Goal: Task Accomplishment & Management: Use online tool/utility

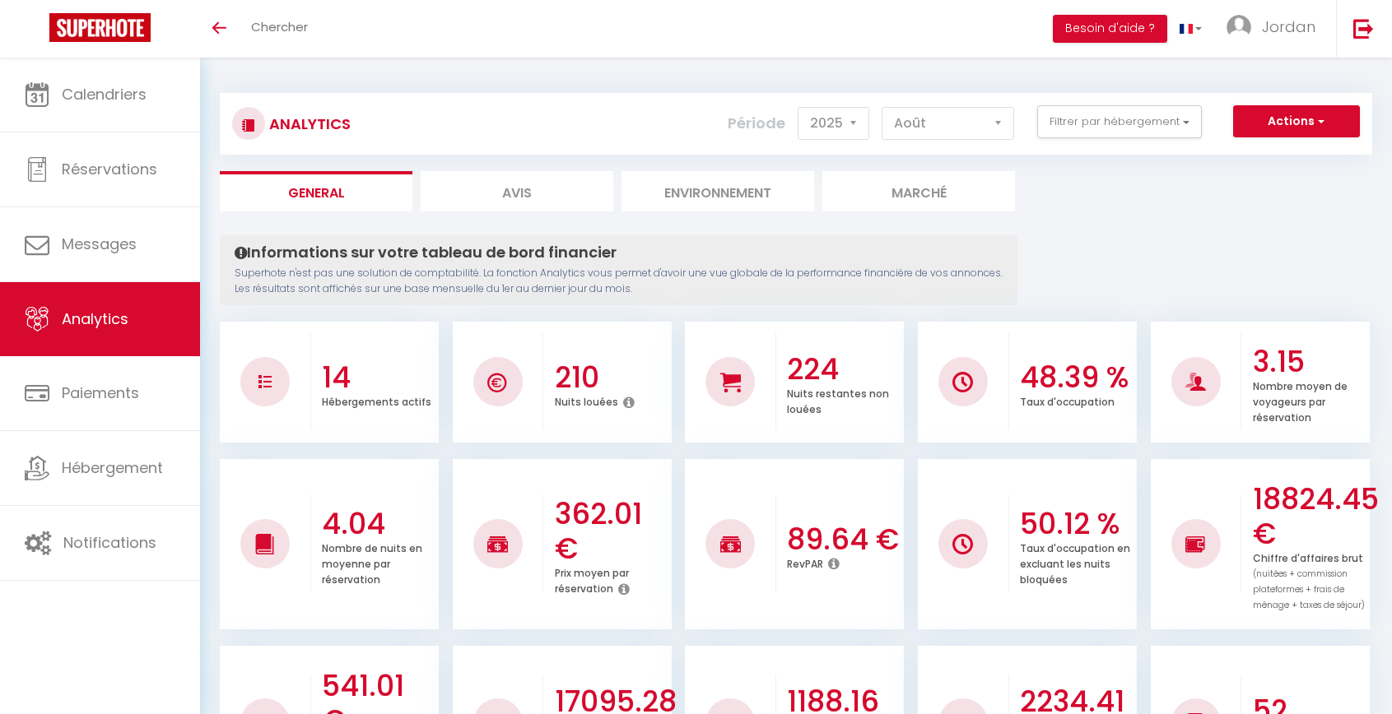
select select "2025"
select select "8"
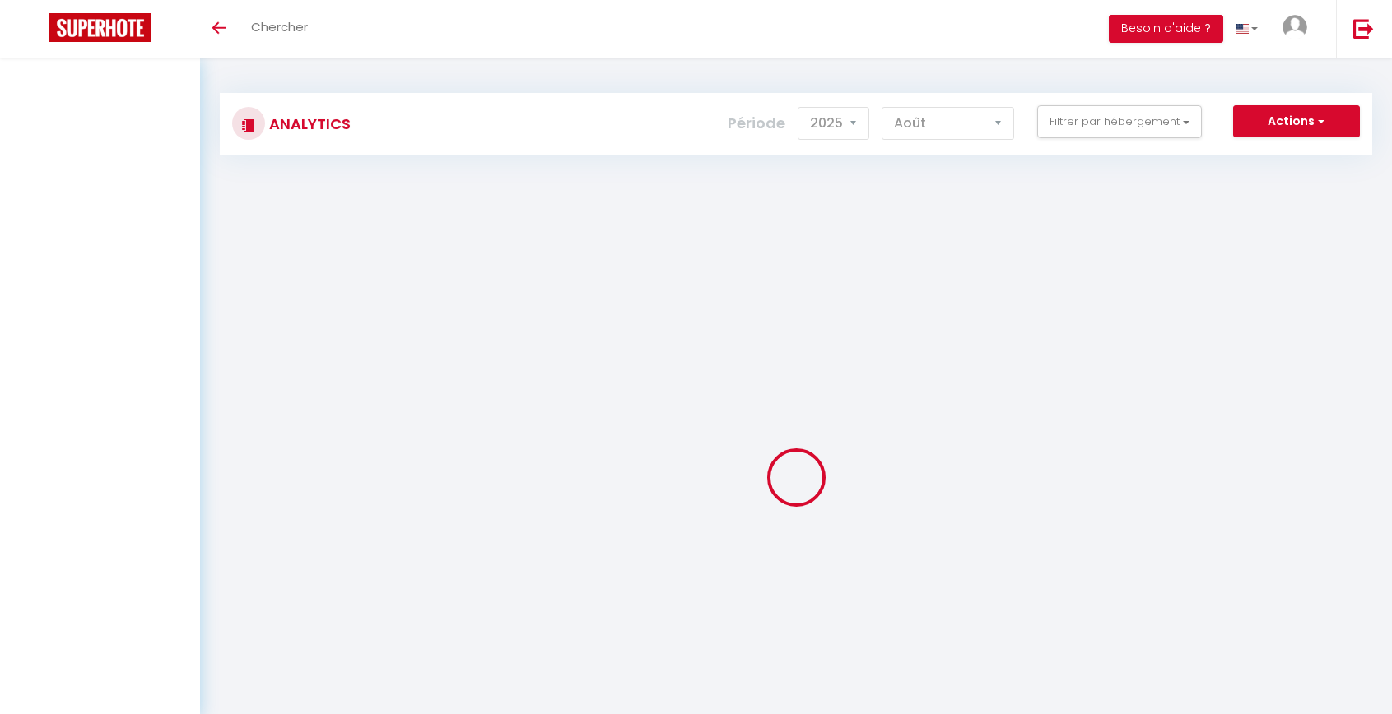
select select "2025"
select select "8"
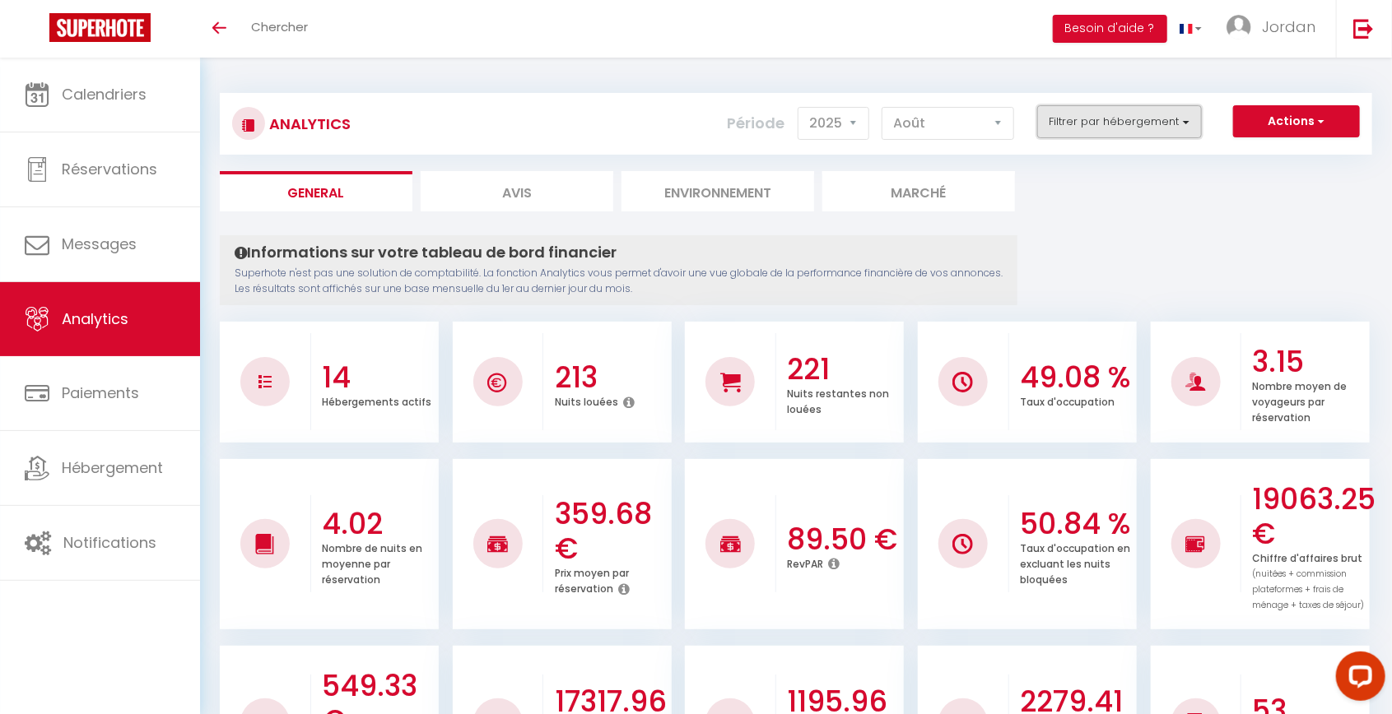
click at [1094, 127] on button "Filtrer par hébergement" at bounding box center [1119, 121] width 165 height 33
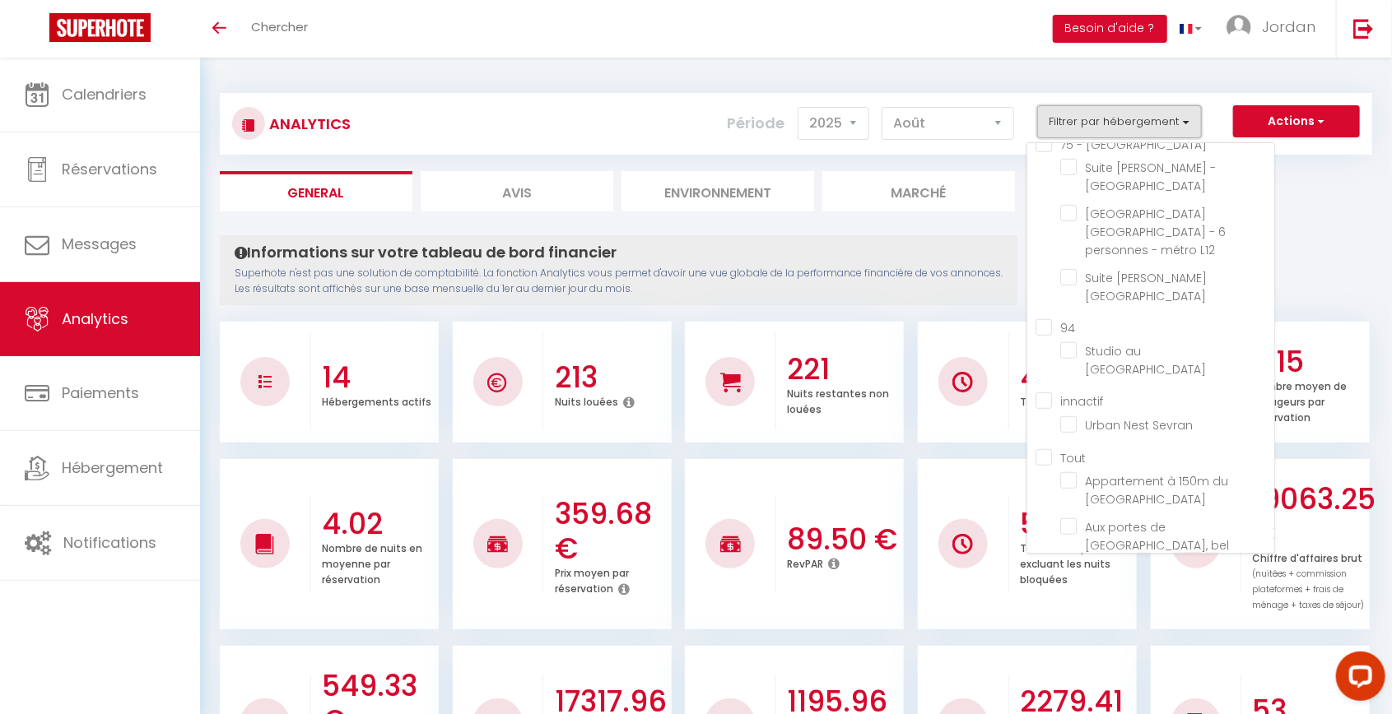
scroll to position [473, 0]
click at [1045, 449] on input "Tout" at bounding box center [1154, 457] width 239 height 16
checkbox input "true"
checkbox Saint-denis "true"
checkbox France "true"
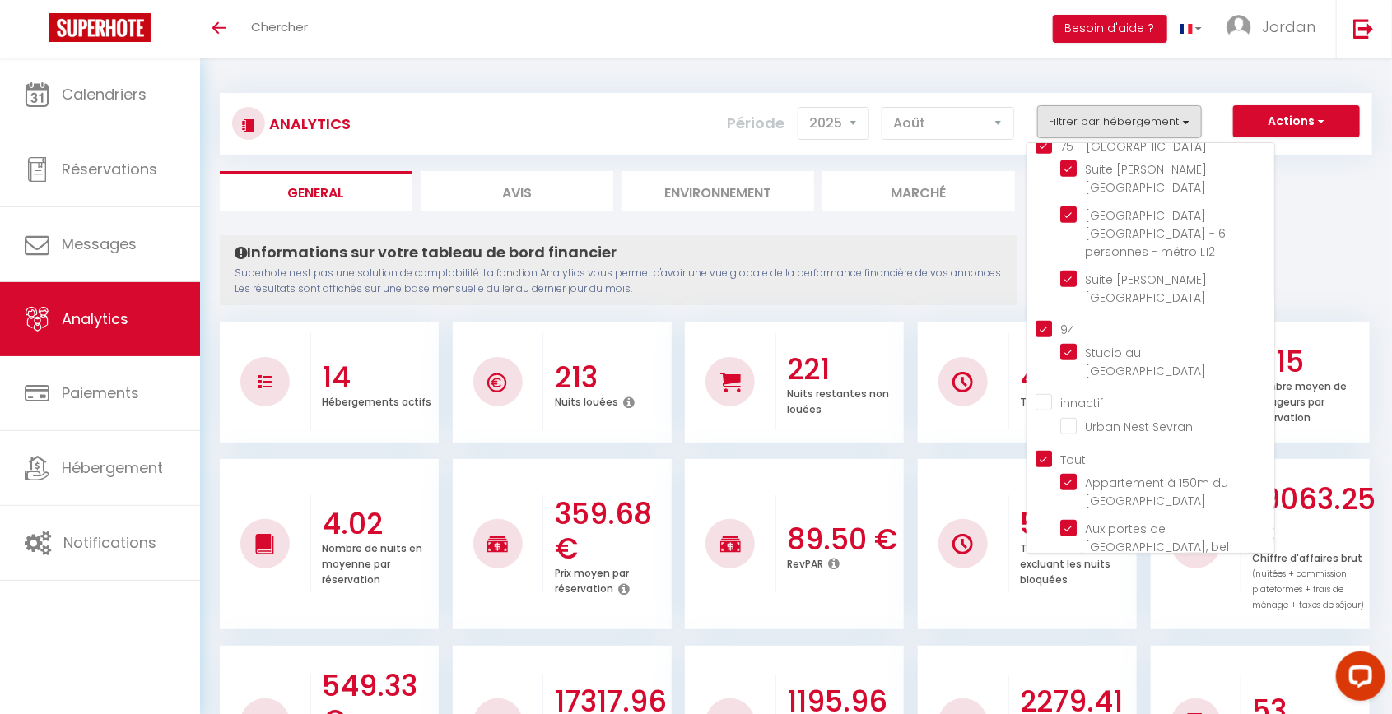
checkbox moderne "true"
checkbox paris "true"
checkbox aéroport "true"
checkbox aéroport\ "true"
checkbox Parisienne "true"
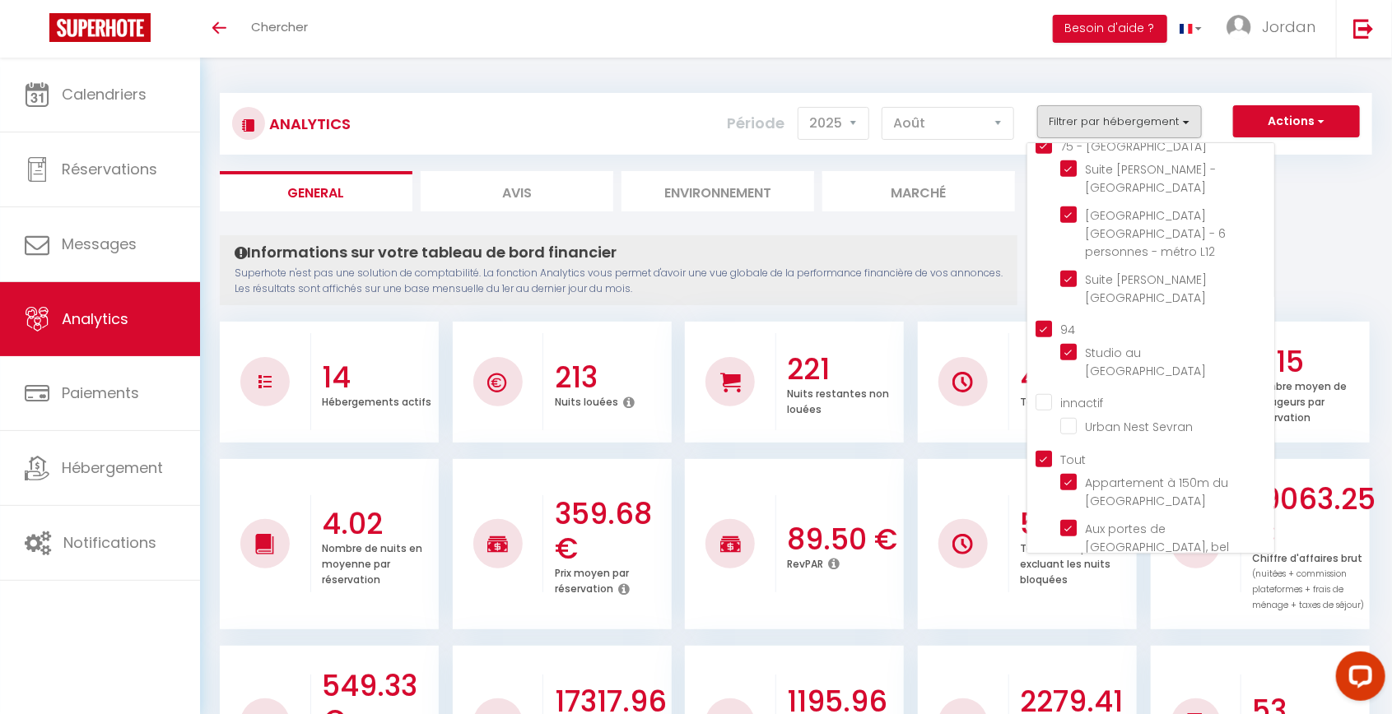
checkbox charmant "true"
checkbox Parisien "true"
checkbox Hauts-de-Seine "true"
checkbox calme "true"
checkbox Paris "true"
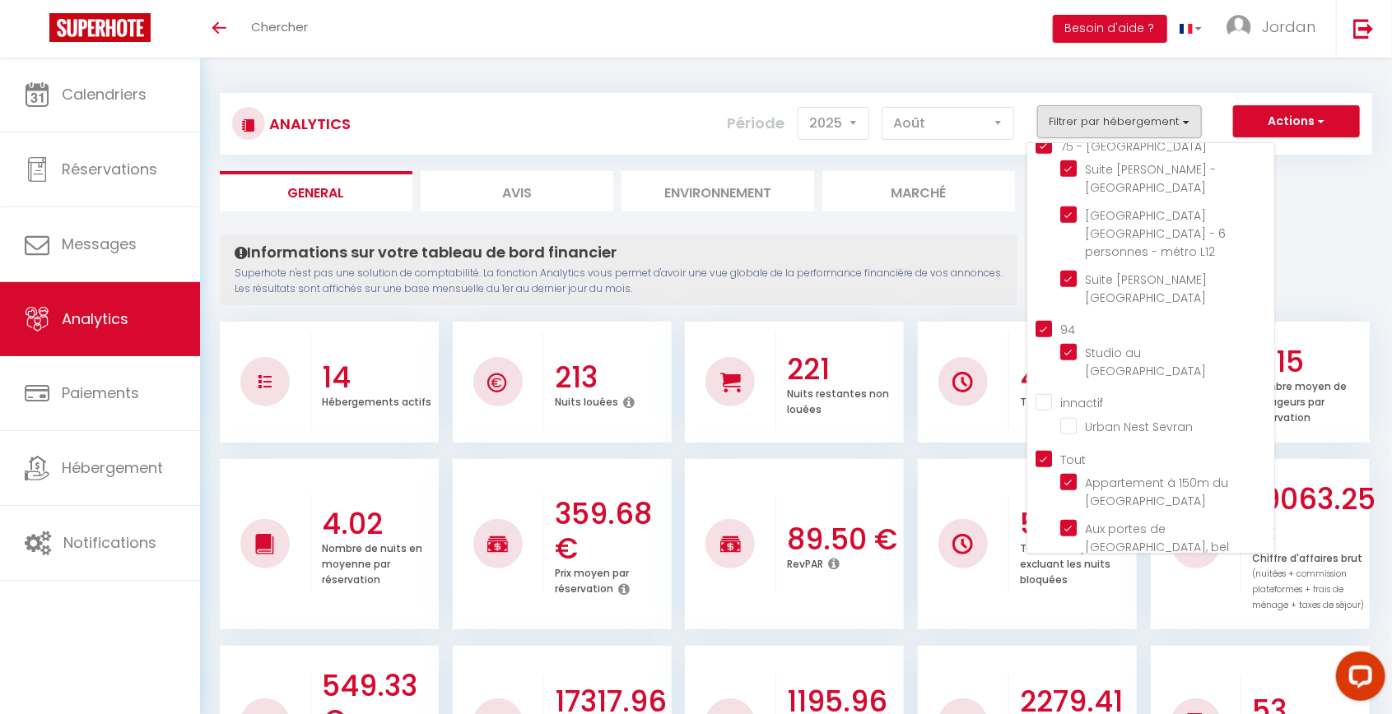
checkbox Paris "true"
checkbox L12 "true"
checkbox Paris "true"
checkbox input "true"
checkbox paris "true"
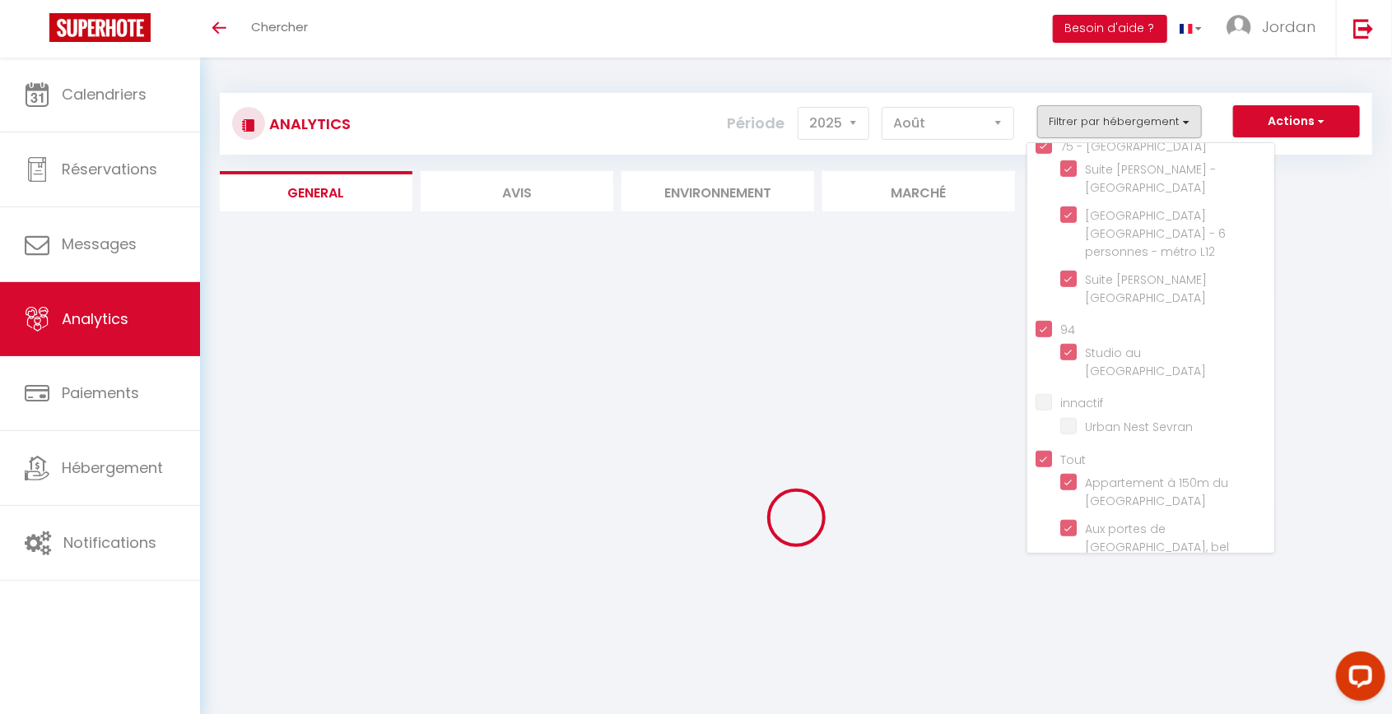
checkbox Sevran "false"
checkbox France "true"
checkbox moderne "true"
checkbox paris "true"
checkbox calme "true"
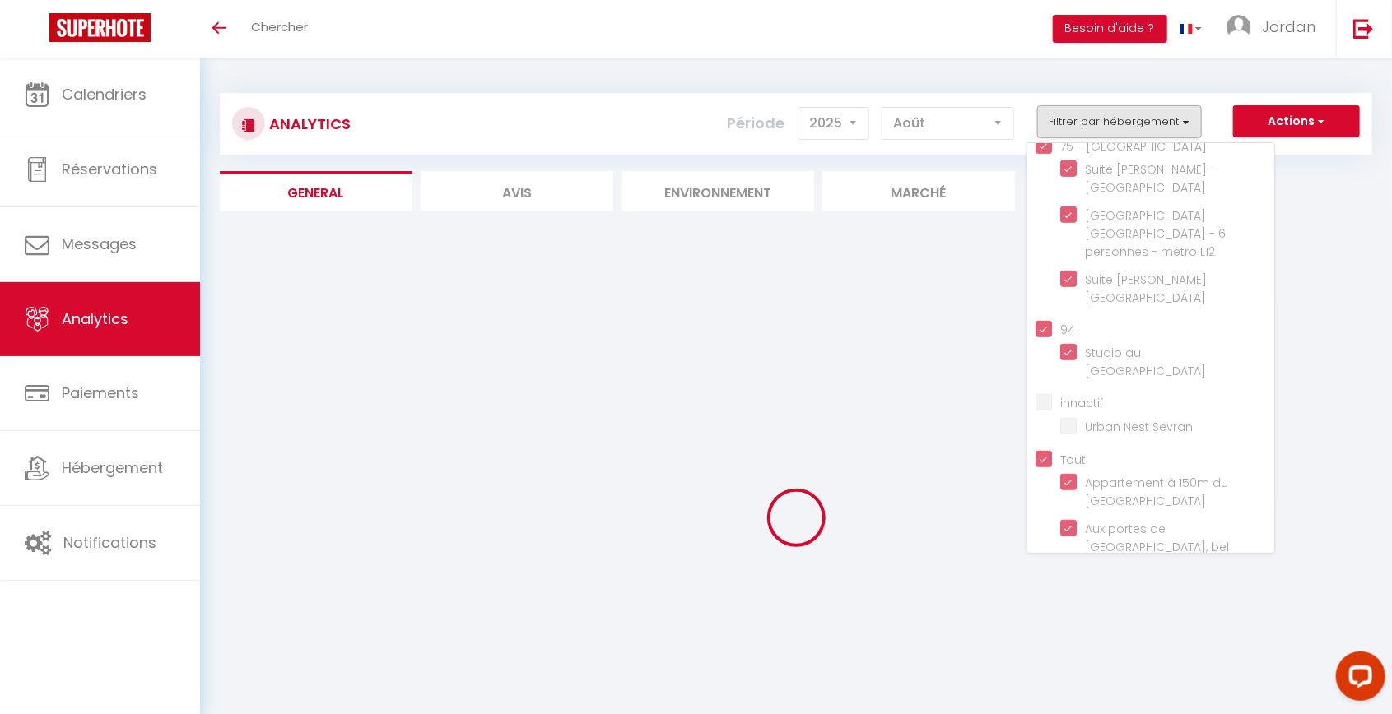
checkbox aéroport "true"
checkbox aéroport\ "true"
checkbox Paris "true"
checkbox paris "true"
checkbox Parisienne "true"
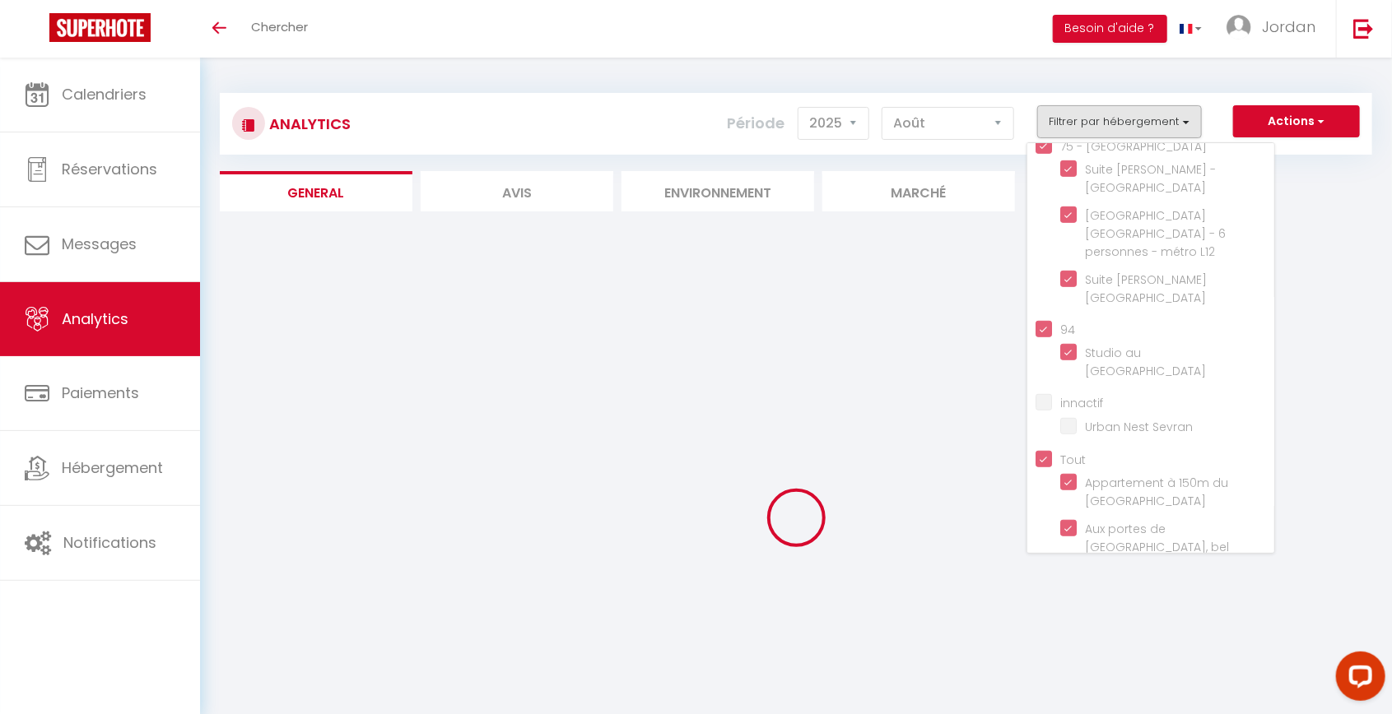
checkbox L12 "true"
checkbox charmant "true"
checkbox Parisien "true"
checkbox Paris "true"
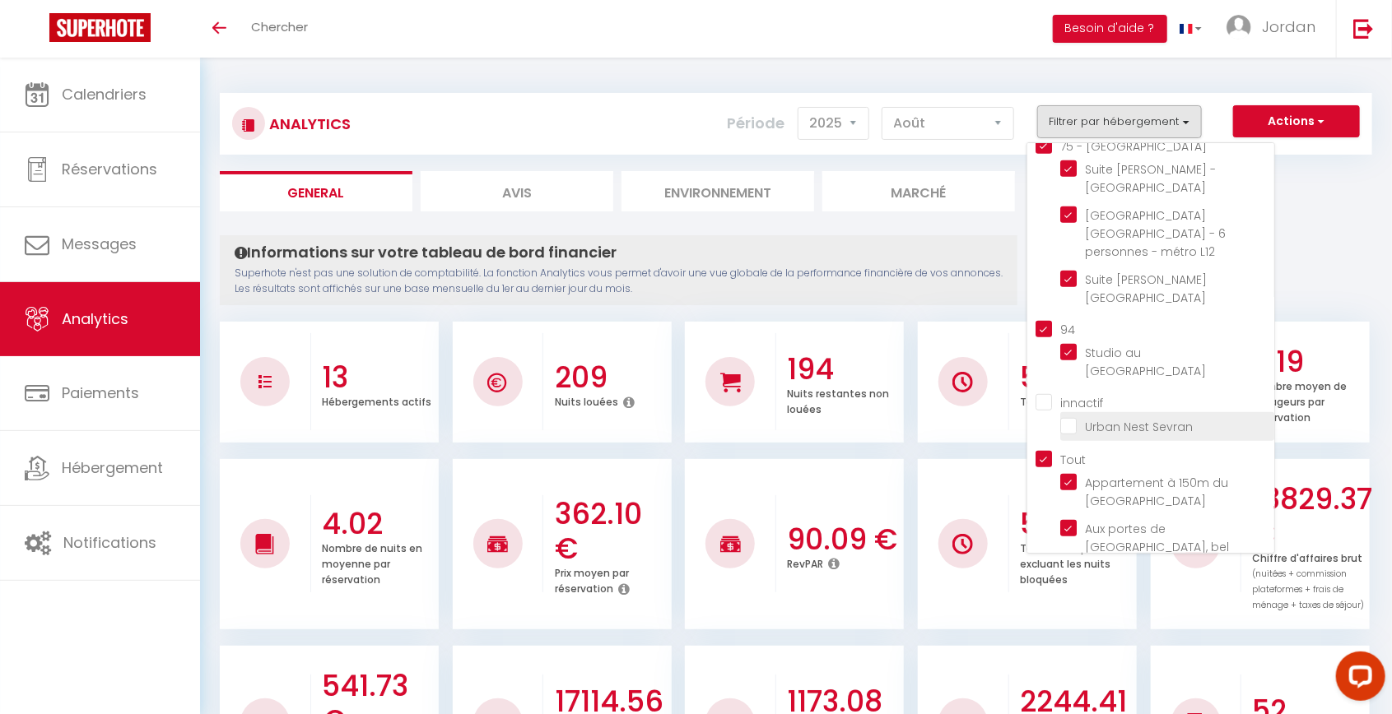
click at [1071, 417] on Sevran "checkbox" at bounding box center [1167, 425] width 214 height 16
checkbox Sevran "true"
checkbox input "true"
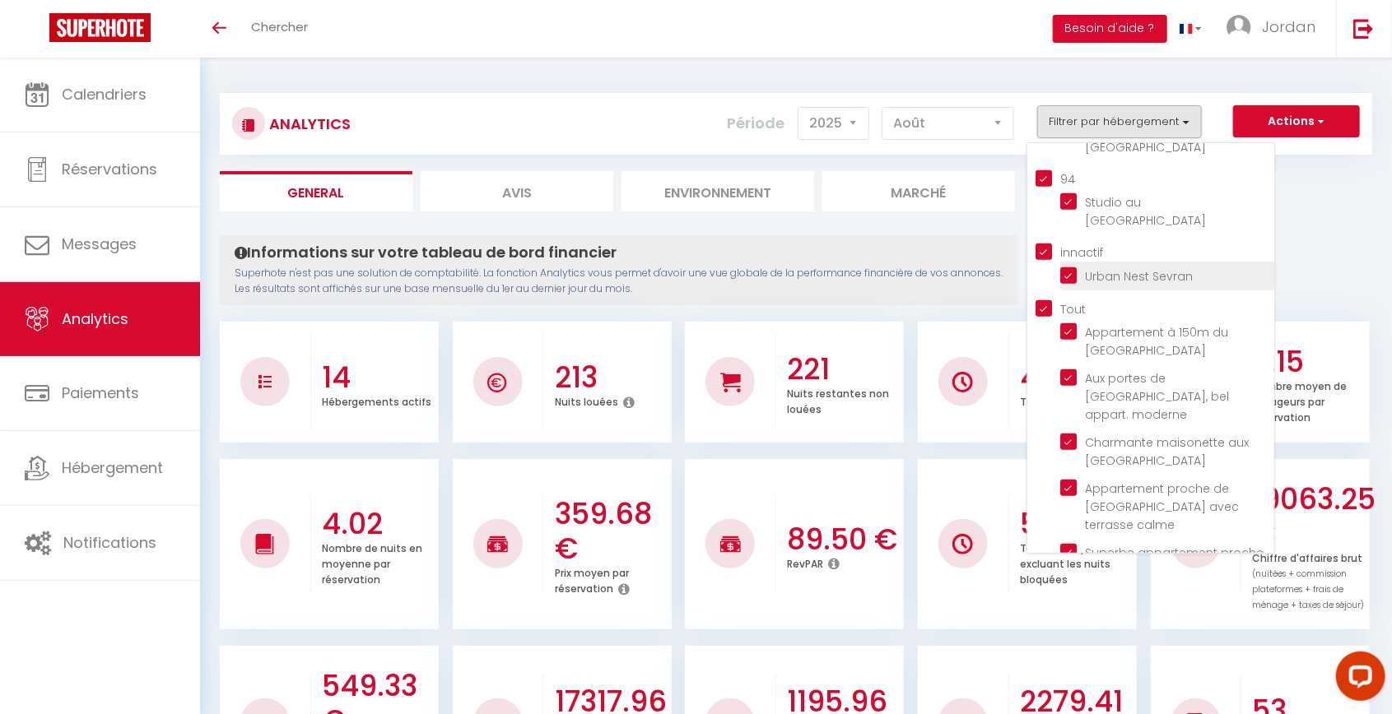
scroll to position [782, 0]
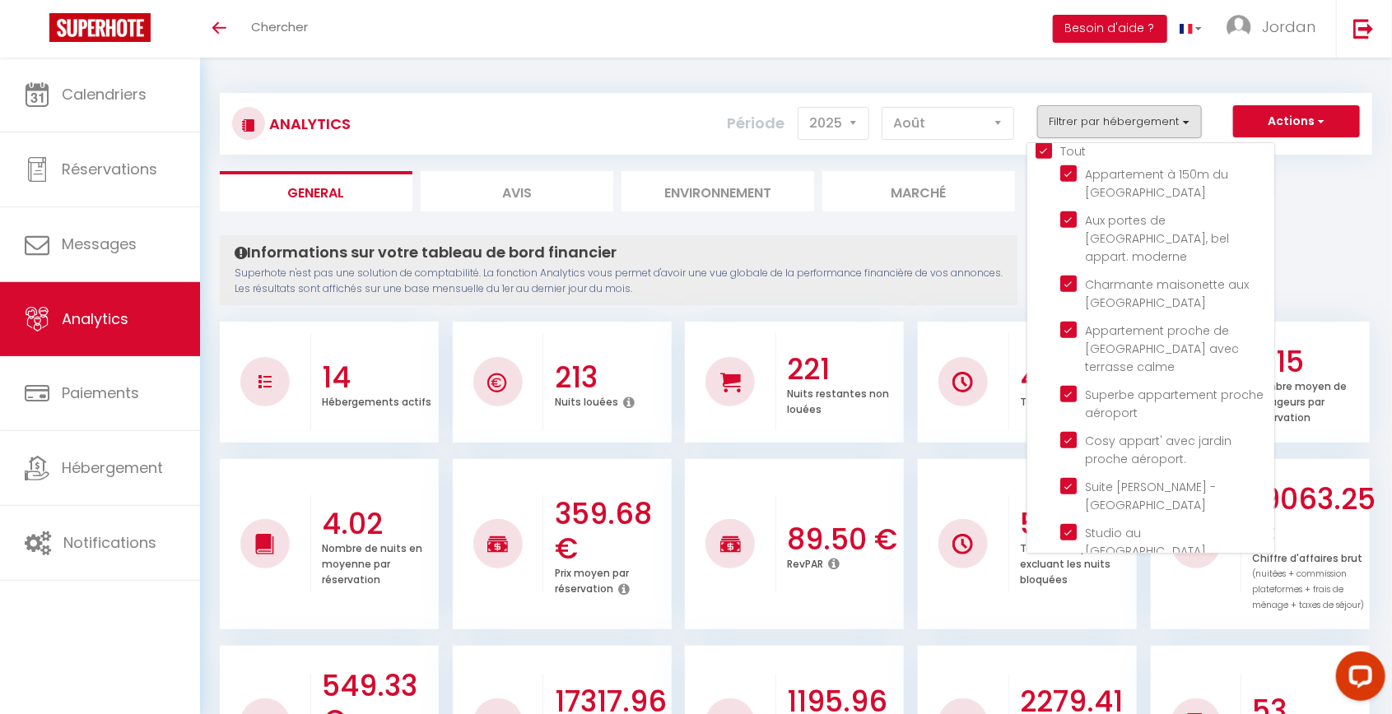
checkbox Paris "false"
checkbox input "false"
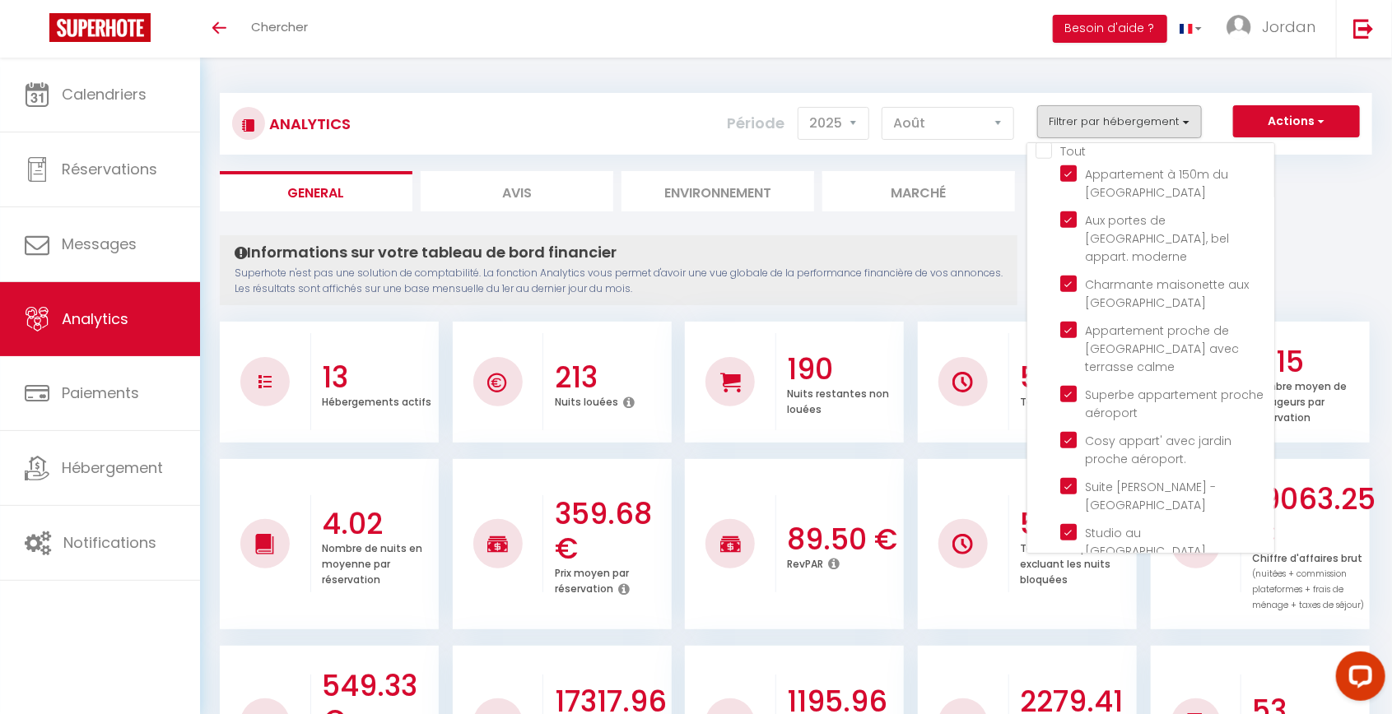
click at [682, 275] on div at bounding box center [696, 357] width 1392 height 714
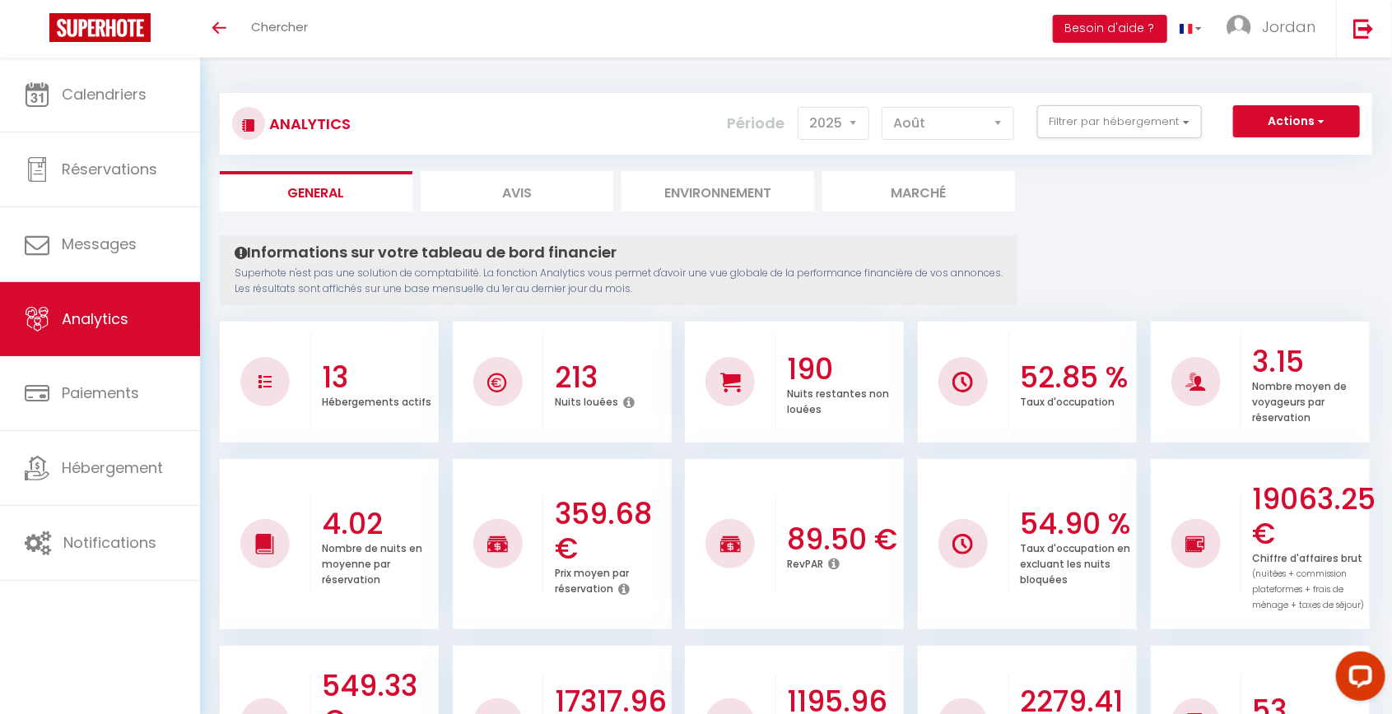
click at [1255, 151] on div "Analytics Actions Génération SuperConciergerie Génération SuperAnalyzer Générat…" at bounding box center [796, 124] width 1152 height 62
click at [1261, 118] on button "Actions" at bounding box center [1296, 121] width 127 height 33
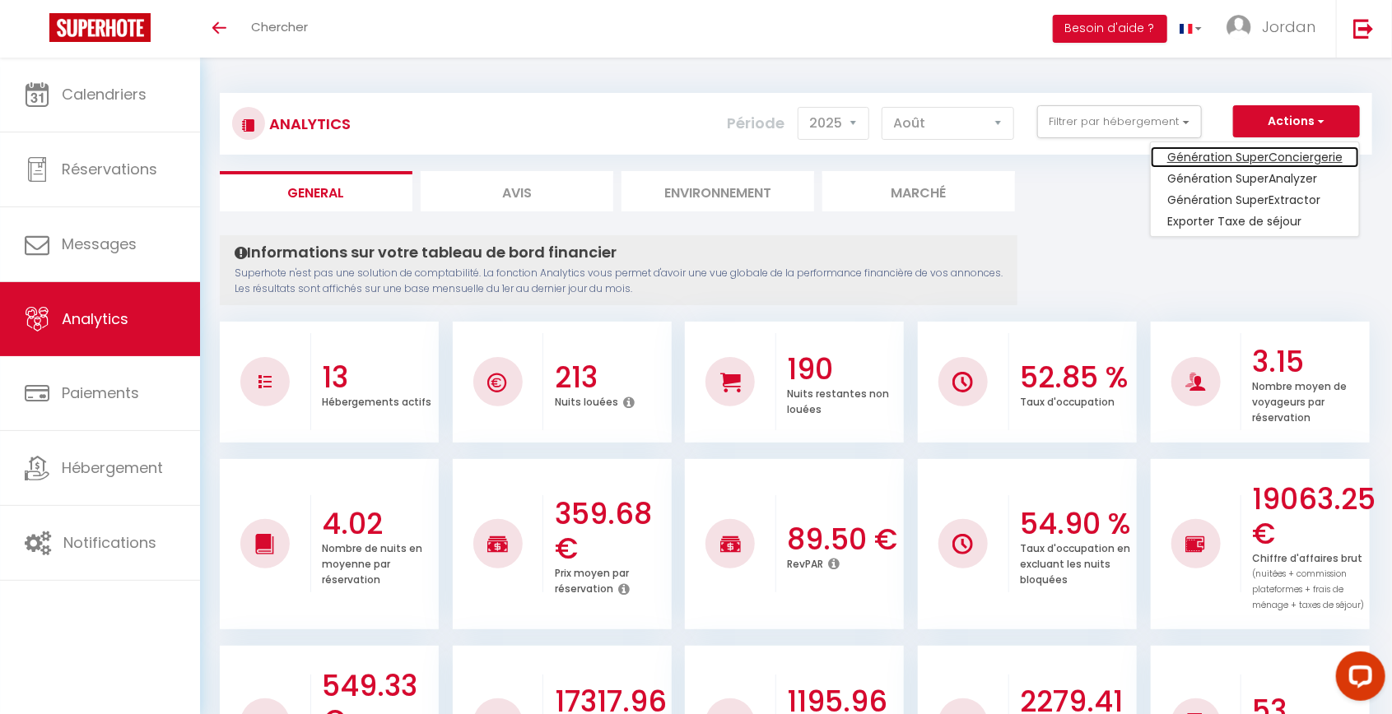
click at [1229, 146] on link "Génération SuperConciergerie" at bounding box center [1254, 156] width 208 height 21
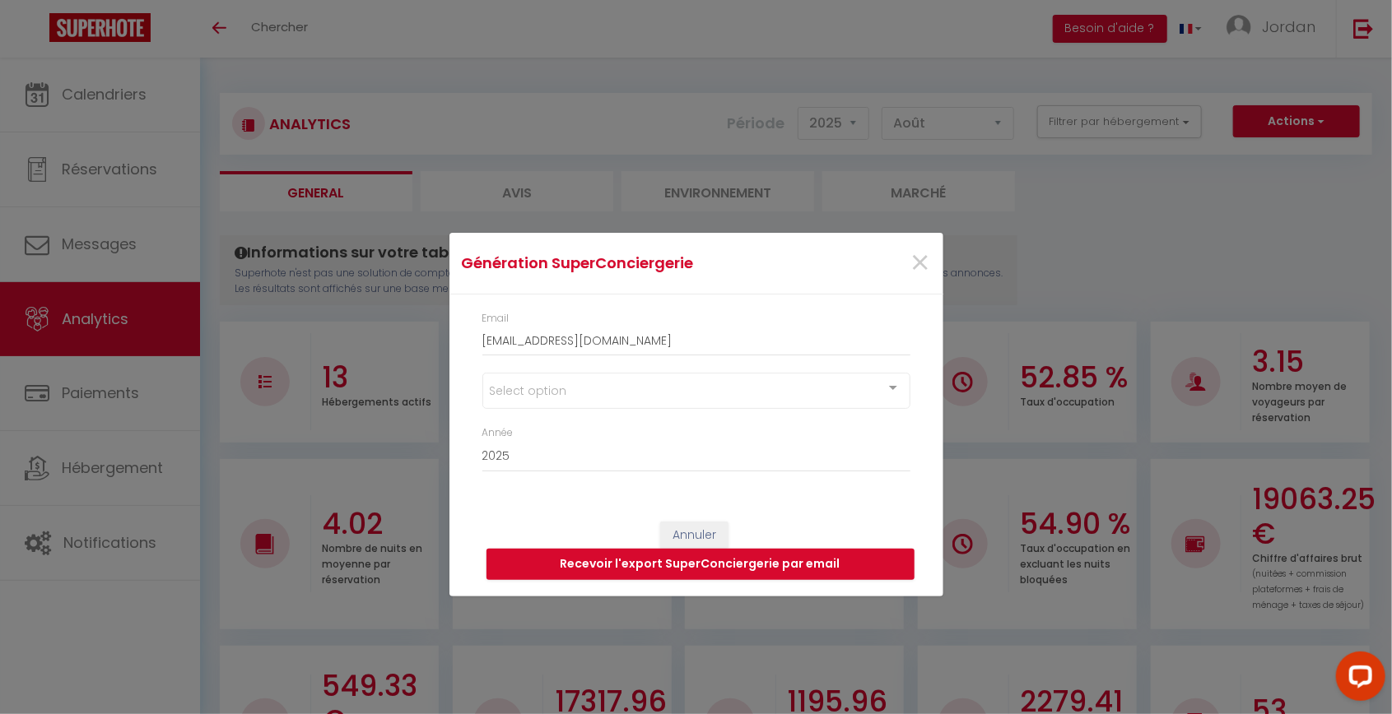
click at [612, 401] on div "Select option" at bounding box center [696, 391] width 428 height 36
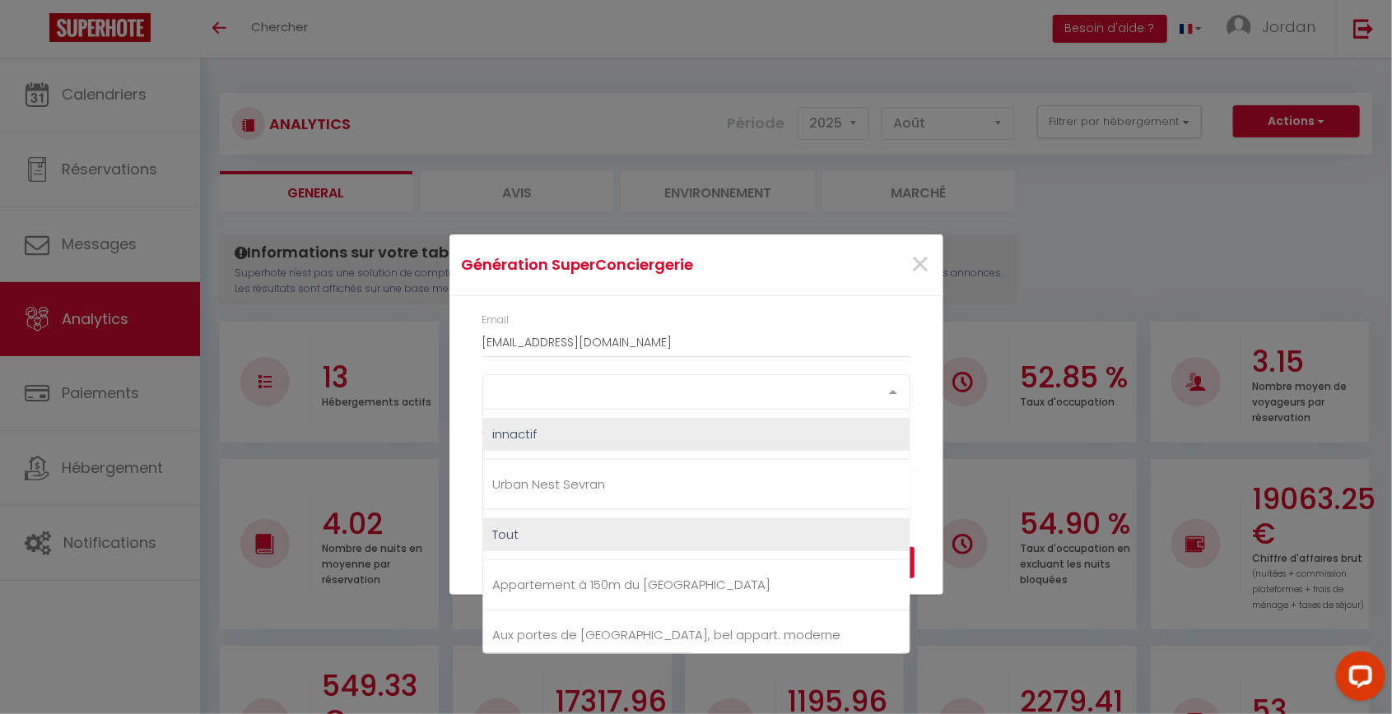
scroll to position [851, 0]
click at [525, 425] on span "innactif" at bounding box center [515, 433] width 44 height 17
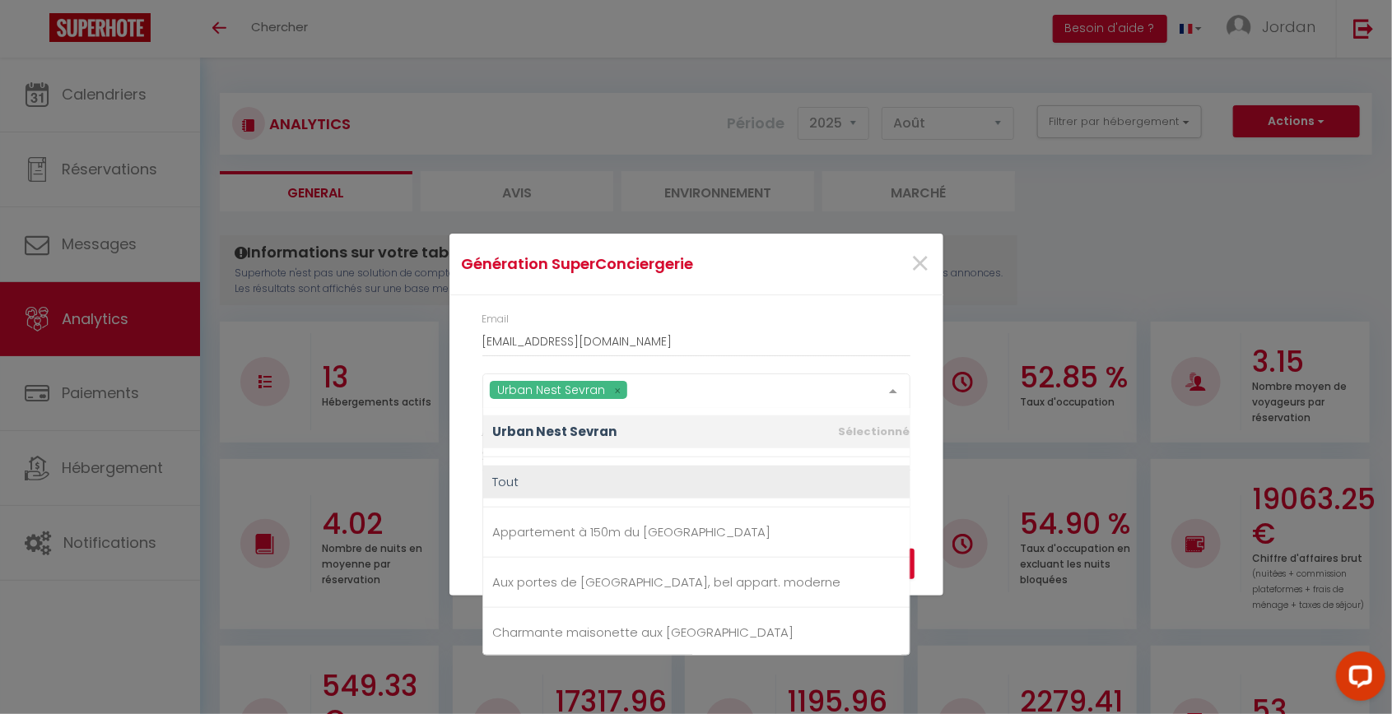
scroll to position [907, 0]
click at [523, 473] on span "Tout" at bounding box center [701, 480] width 437 height 33
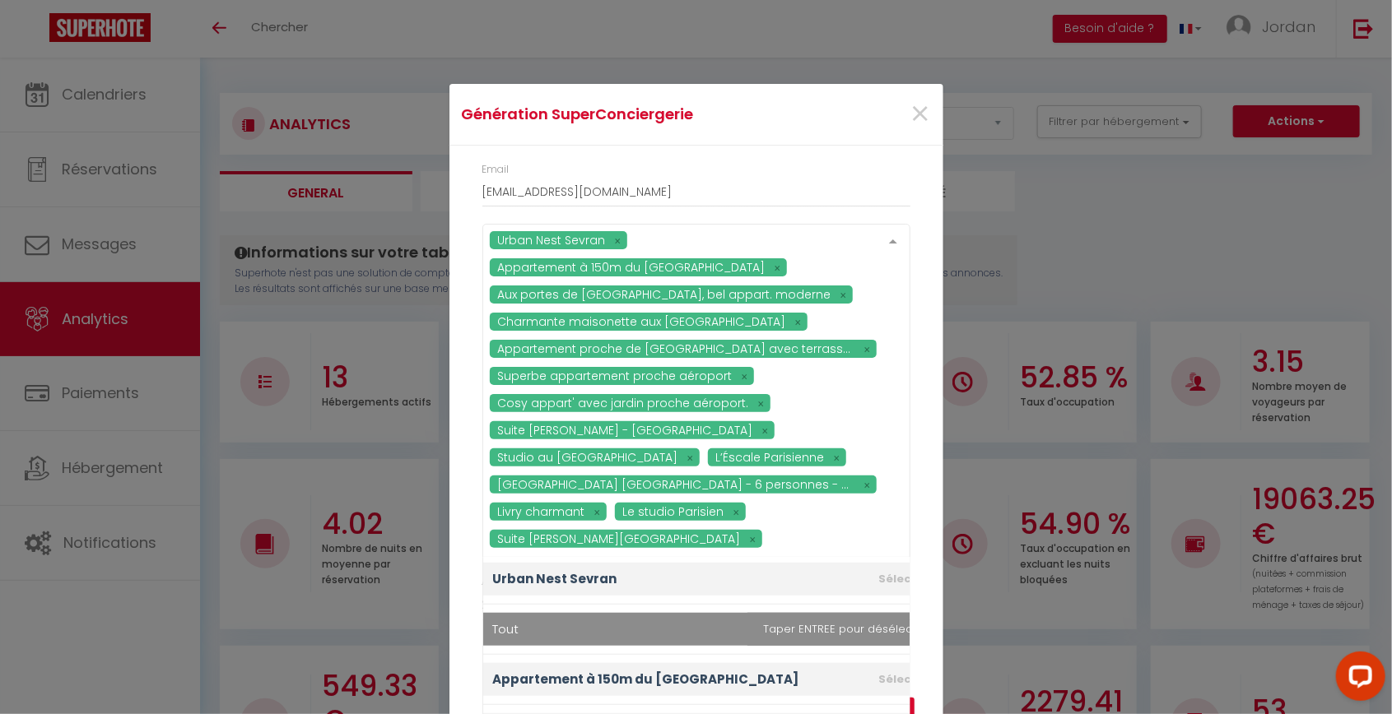
click at [872, 142] on div "Génération SuperConciergerie ×" at bounding box center [696, 115] width 494 height 62
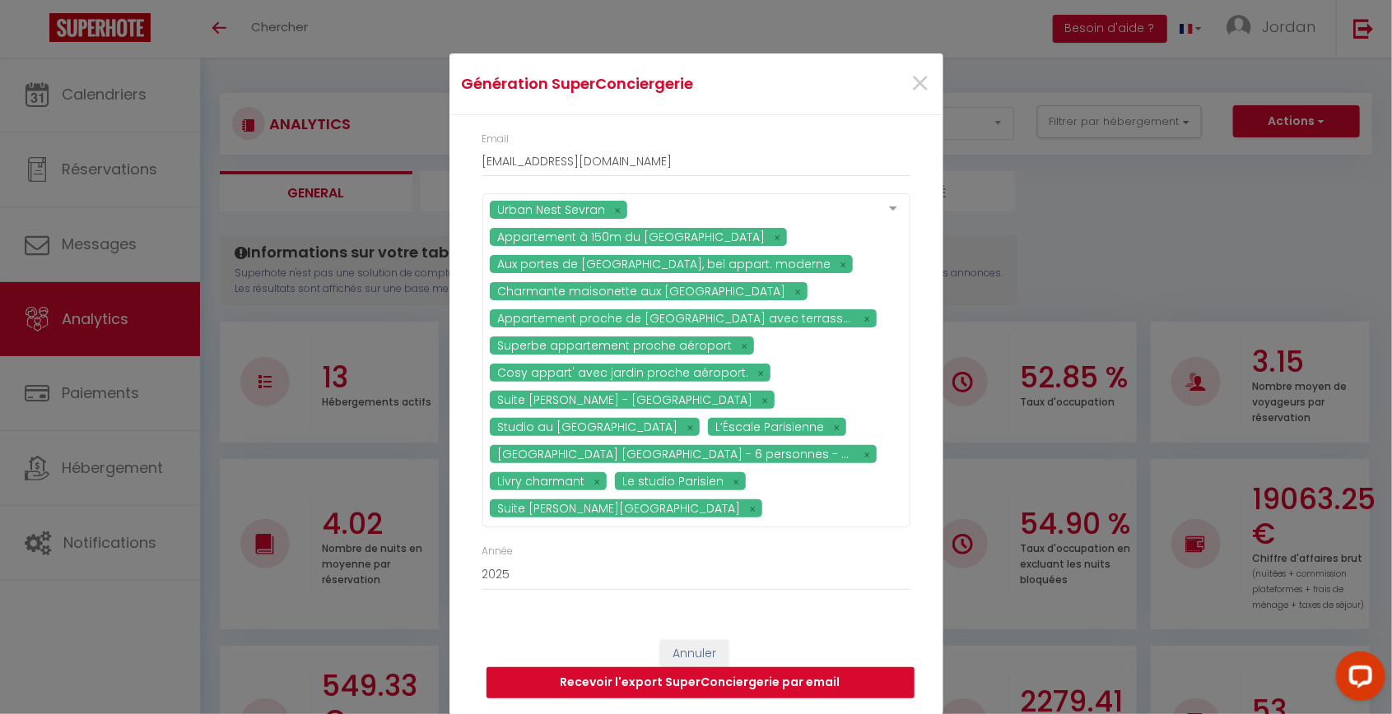
click at [807, 675] on button "Recevoir l'export SuperConciergerie par email" at bounding box center [700, 682] width 428 height 31
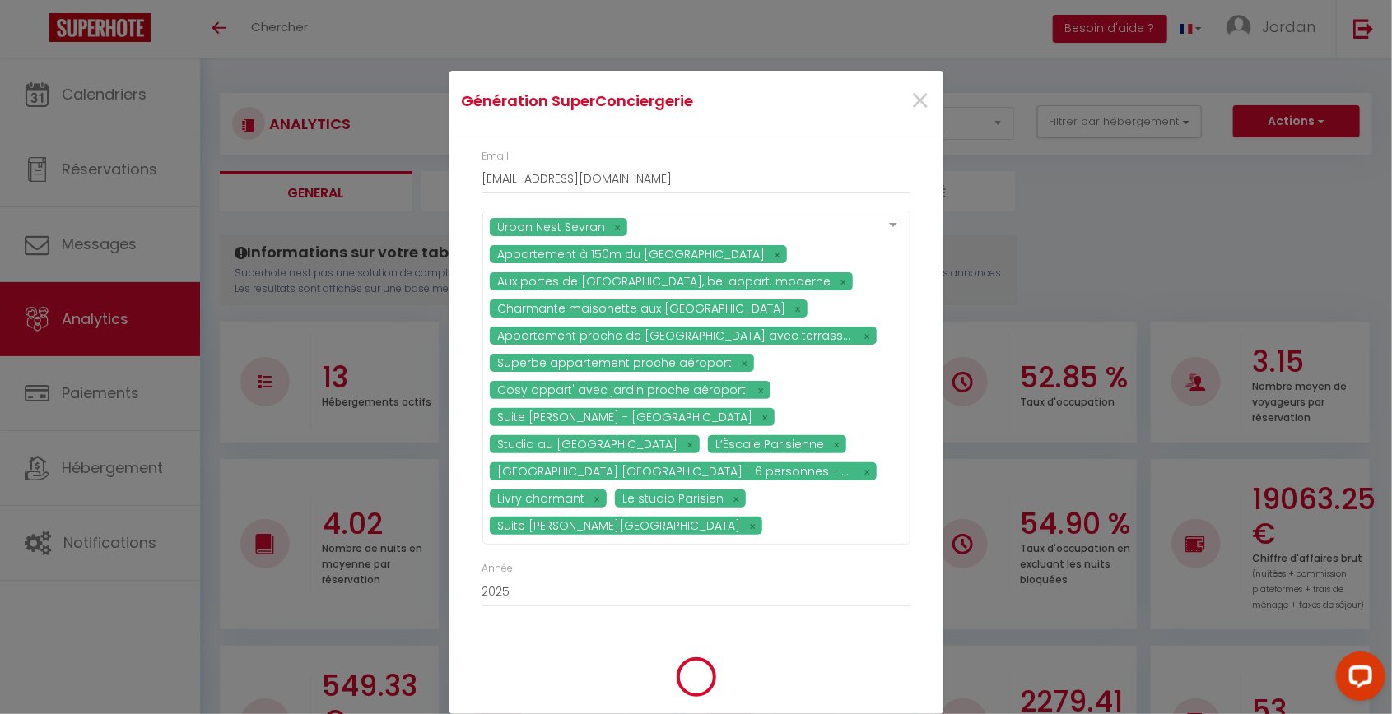
scroll to position [25, 0]
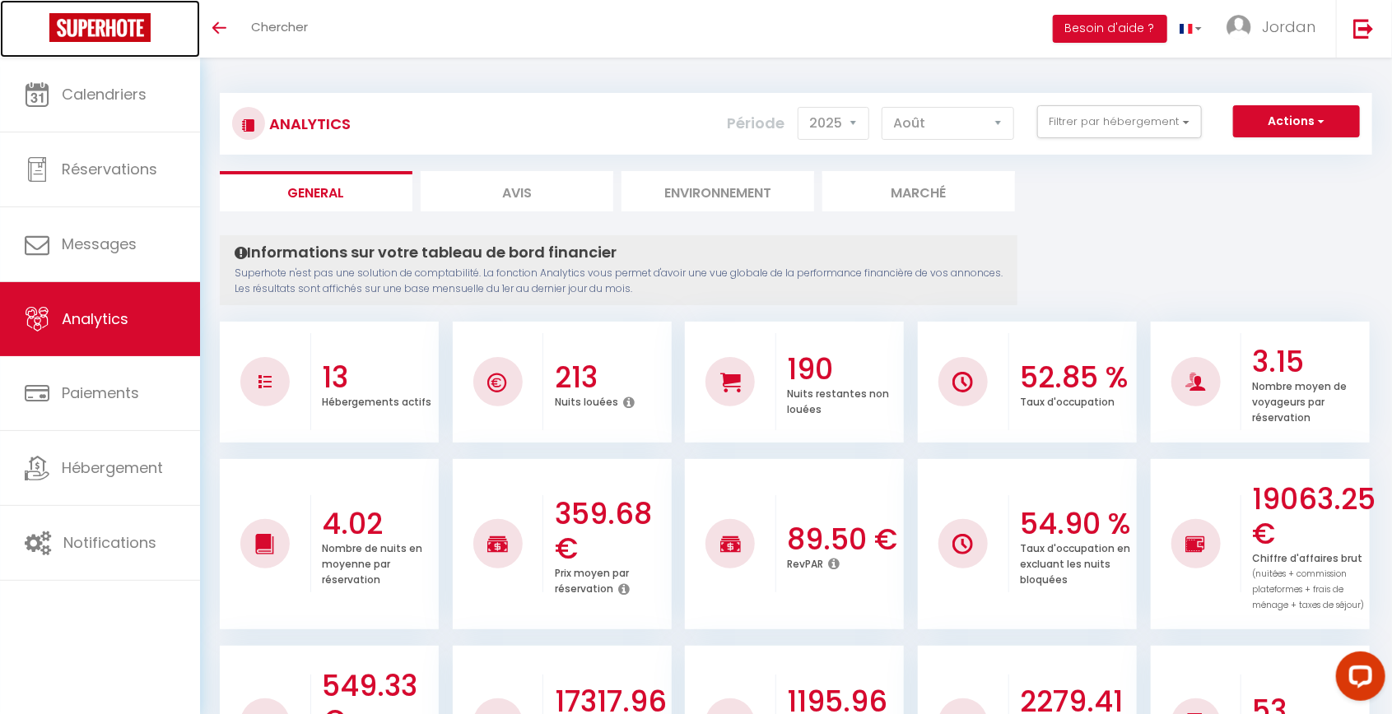
click at [107, 20] on img at bounding box center [99, 27] width 101 height 29
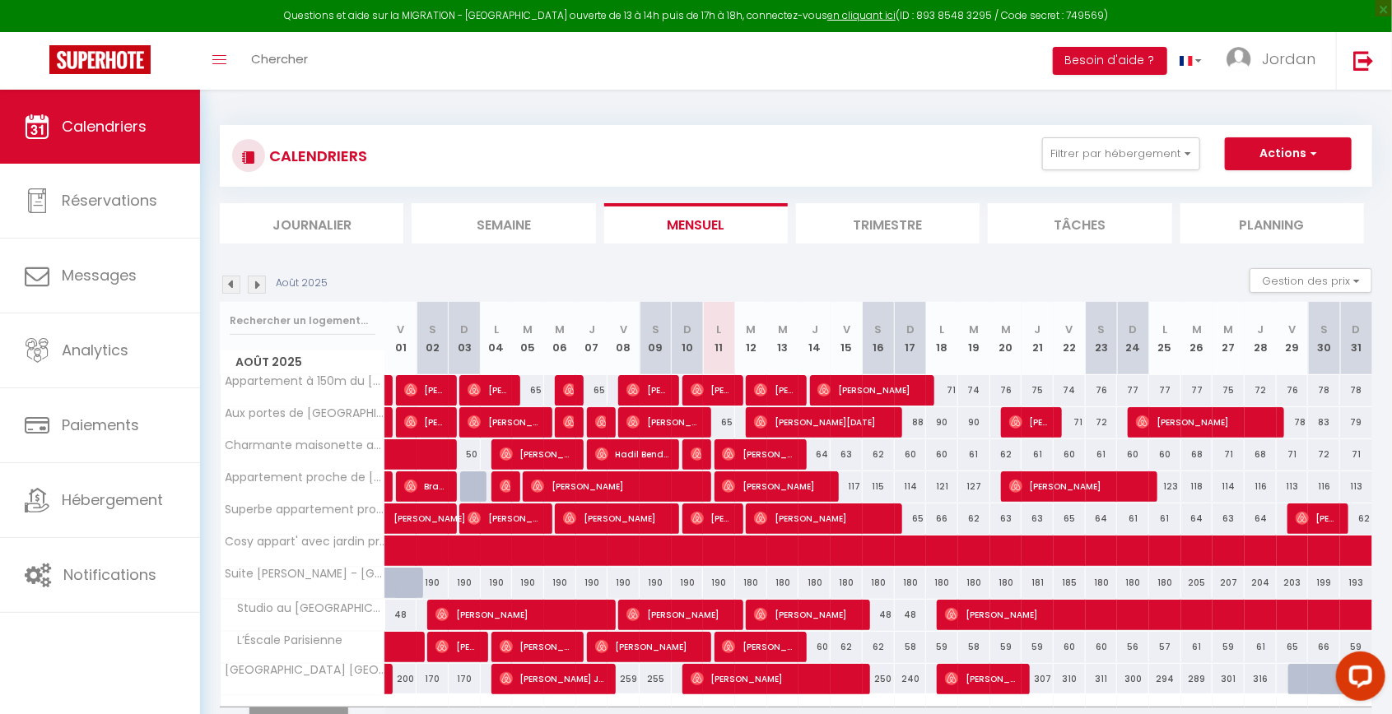
click at [358, 235] on li "Journalier" at bounding box center [312, 223] width 184 height 40
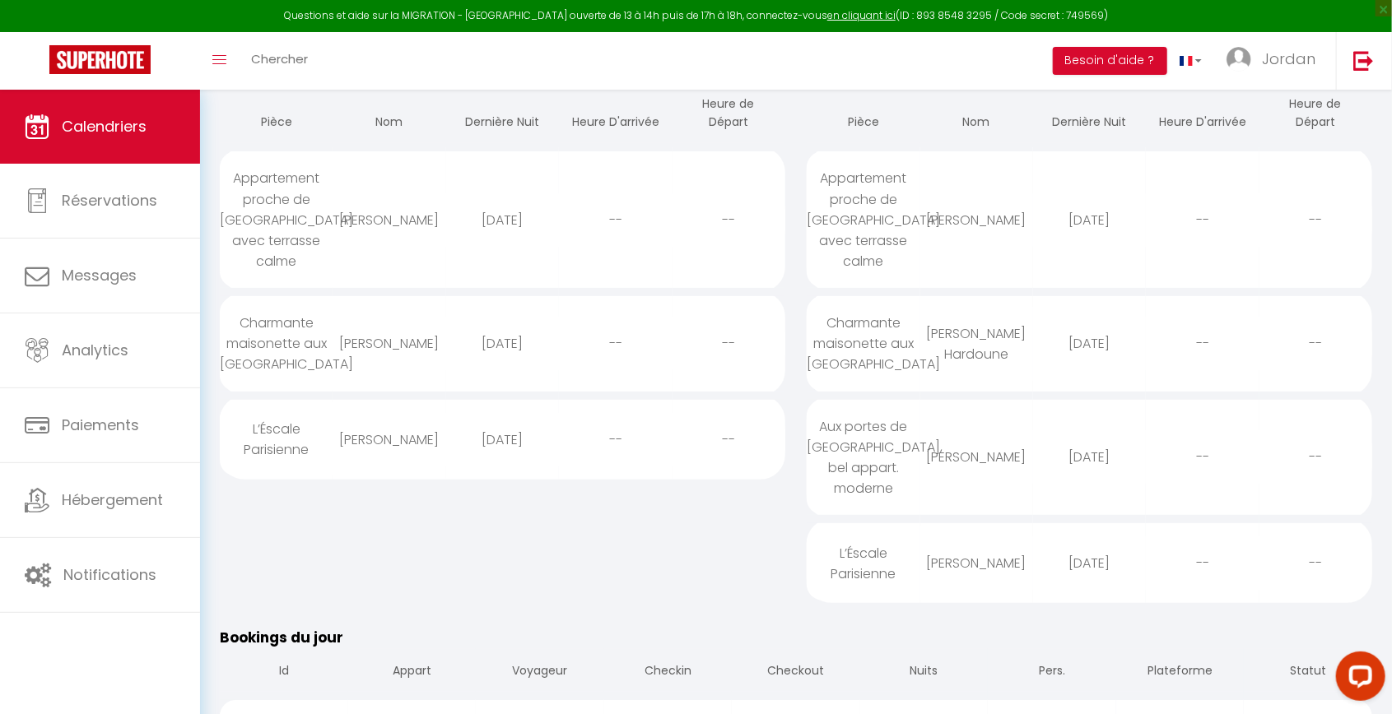
scroll to position [236, 0]
click at [808, 648] on th "Checkout" at bounding box center [796, 671] width 128 height 47
click at [806, 648] on th "Checkout" at bounding box center [796, 671] width 128 height 47
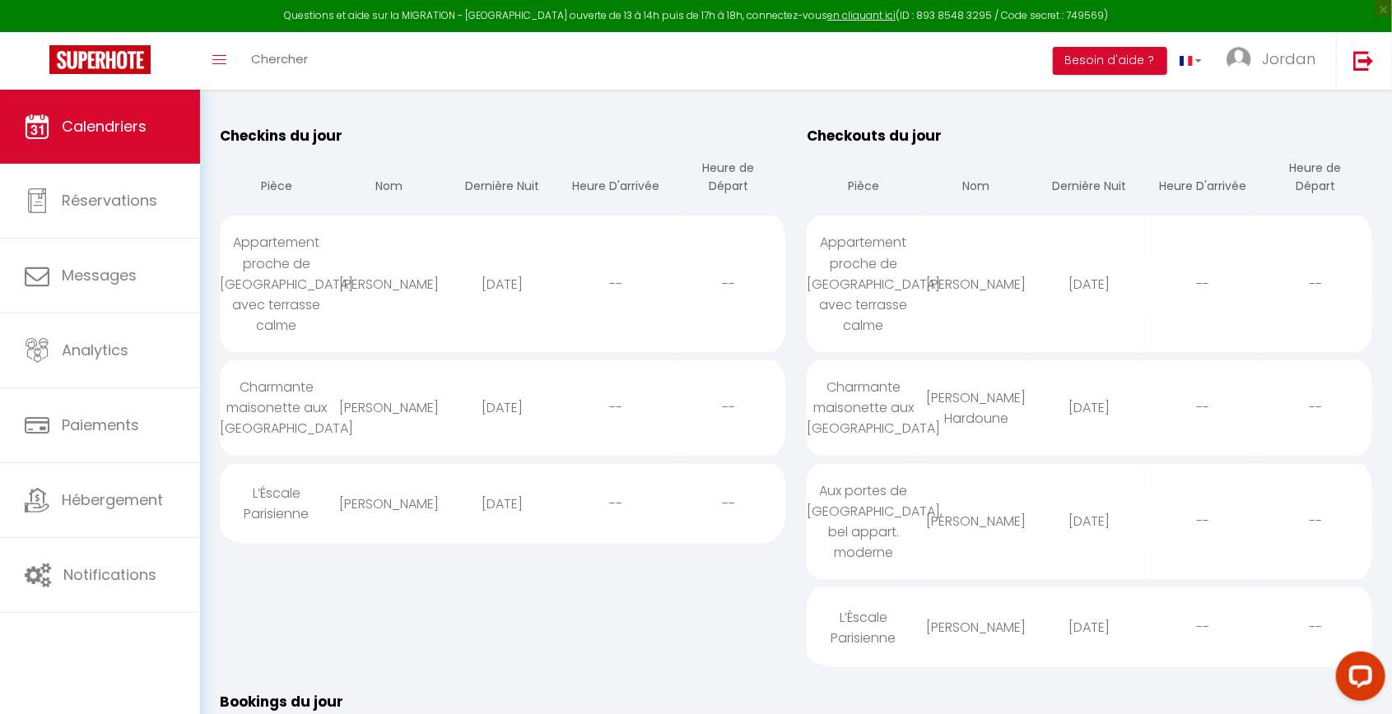
scroll to position [172, 0]
